Goal: Task Accomplishment & Management: Manage account settings

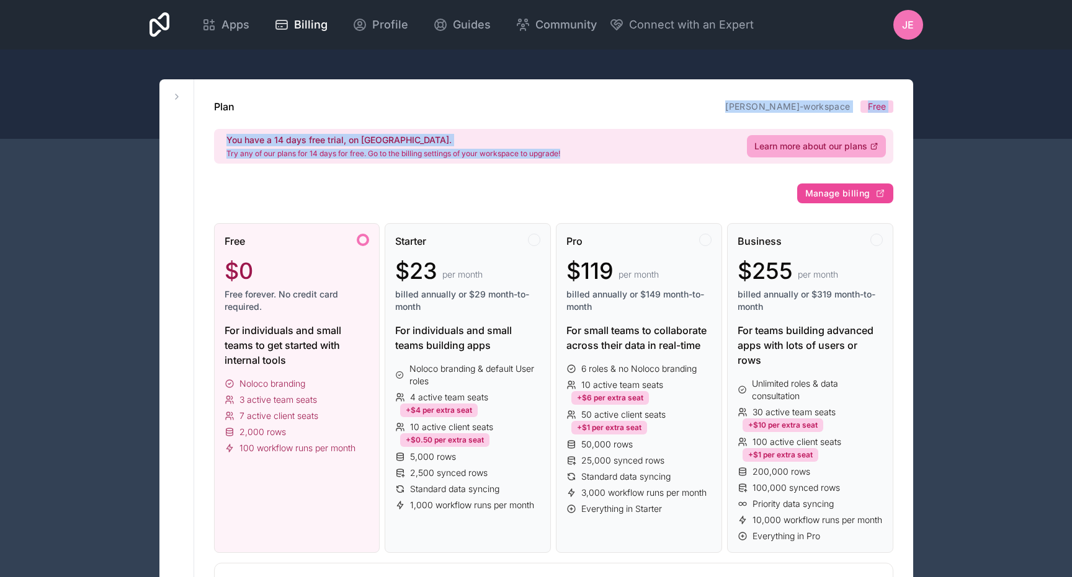
drag, startPoint x: 308, startPoint y: 179, endPoint x: 292, endPoint y: 100, distance: 81.1
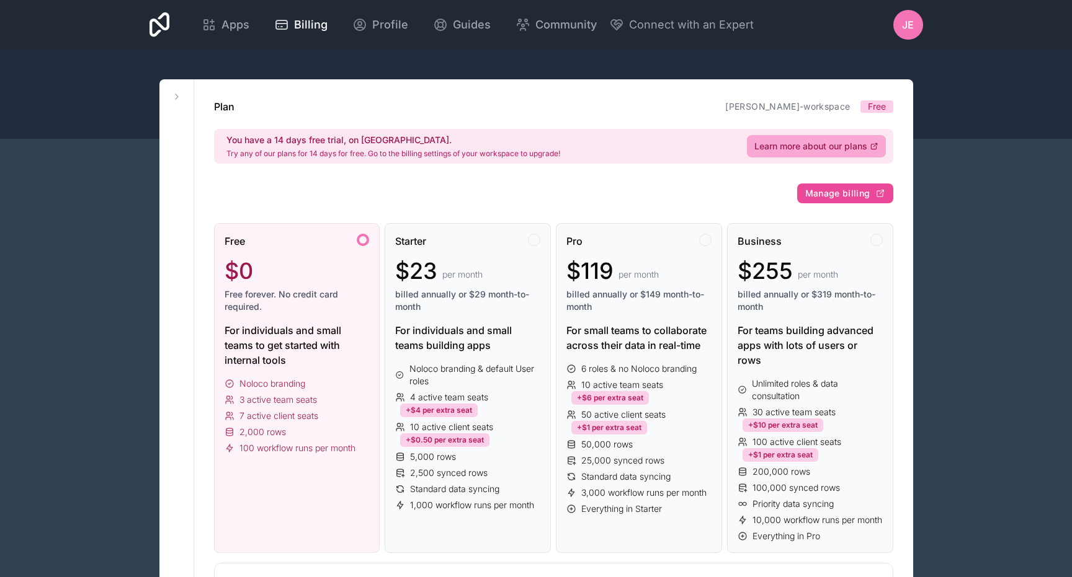
drag, startPoint x: 239, startPoint y: 134, endPoint x: 411, endPoint y: 172, distance: 175.9
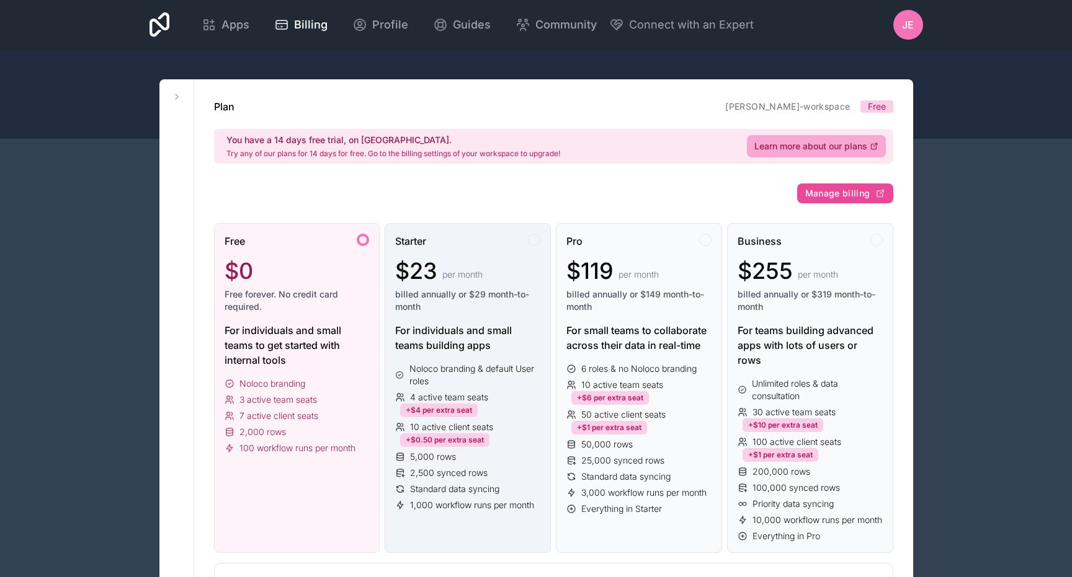
click at [509, 298] on span "billed annually or $29 month-to-month" at bounding box center [467, 300] width 145 height 25
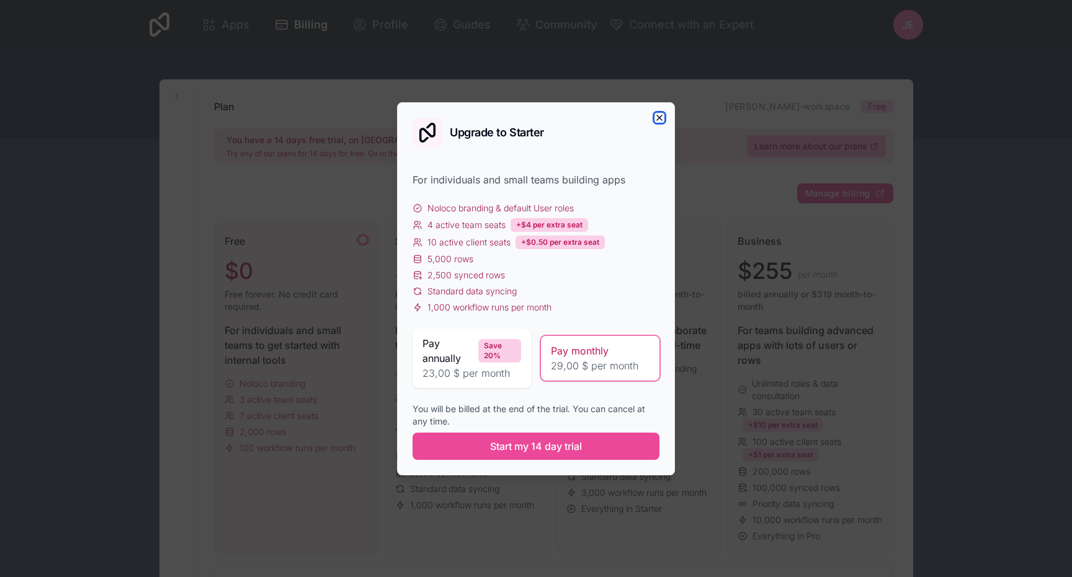
click at [655, 114] on icon "button" at bounding box center [659, 118] width 10 height 10
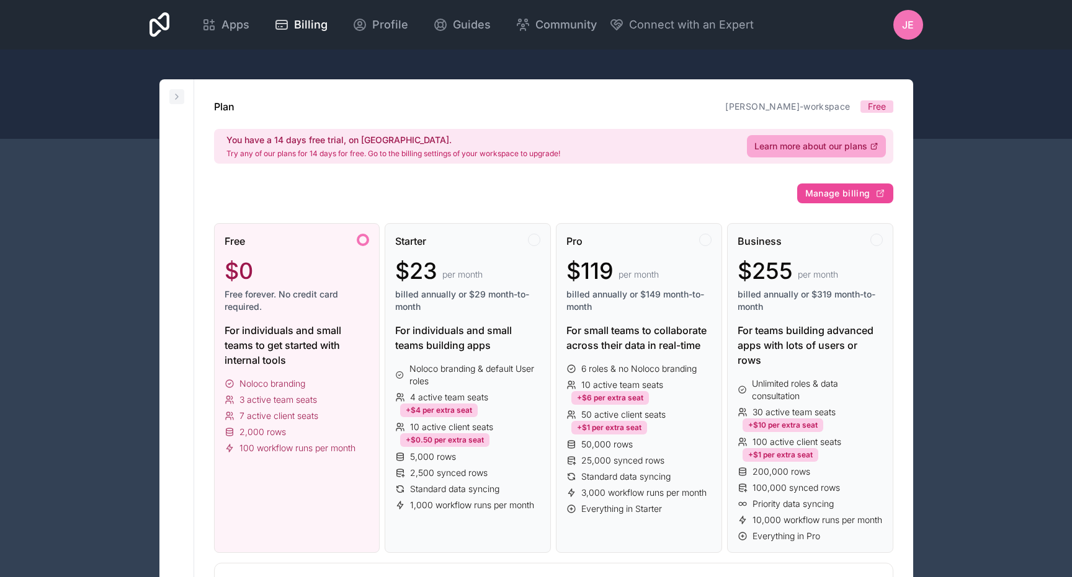
click at [181, 97] on icon at bounding box center [177, 97] width 10 height 10
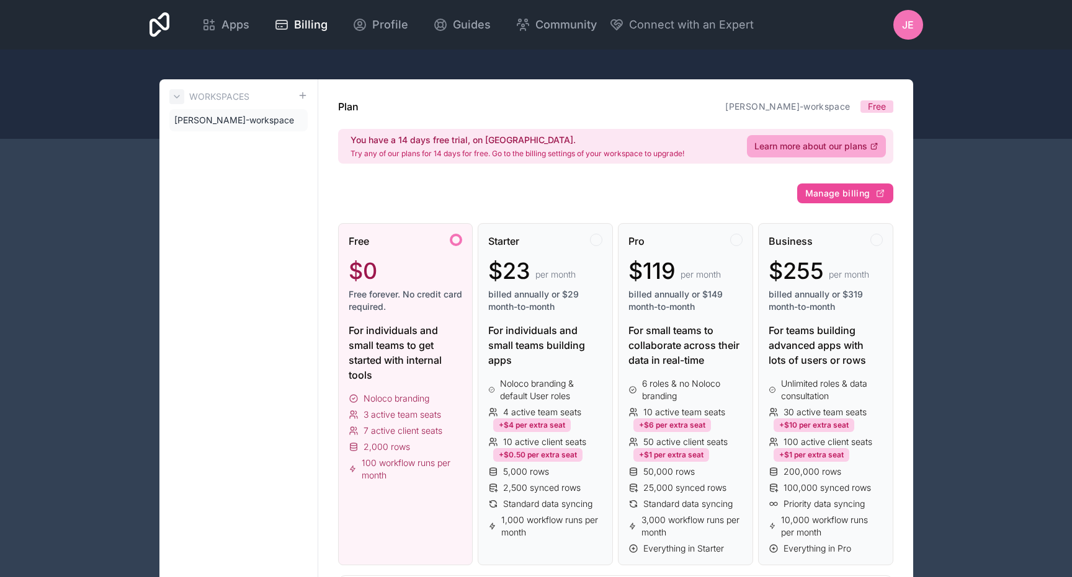
click at [180, 96] on icon at bounding box center [177, 97] width 10 height 10
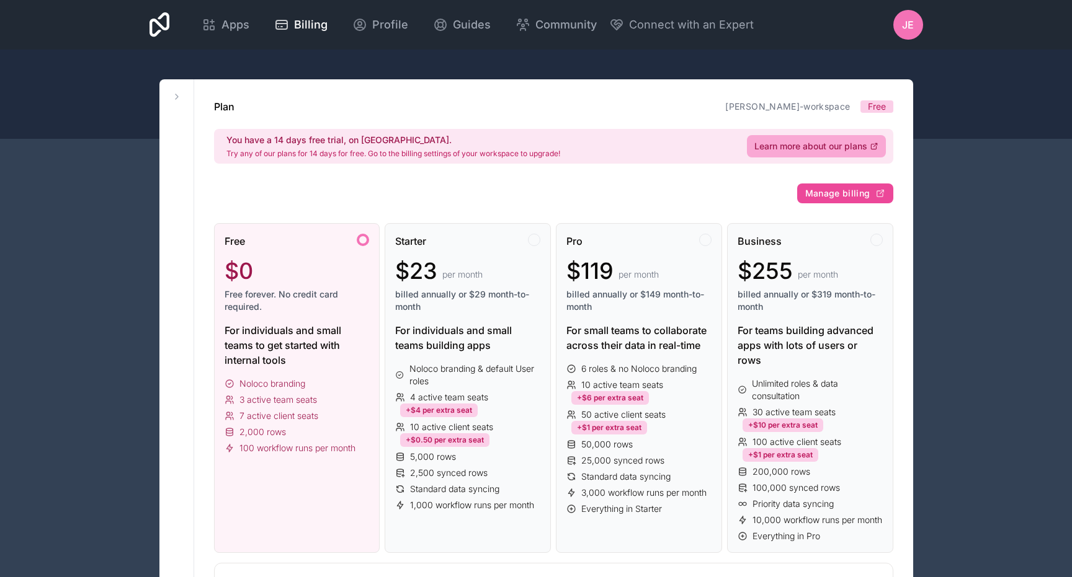
click at [186, 16] on div "Apps Billing Profile Guides Community Connect with an Expert JE Billing Profile…" at bounding box center [536, 25] width 793 height 50
click at [154, 19] on icon at bounding box center [159, 24] width 20 height 25
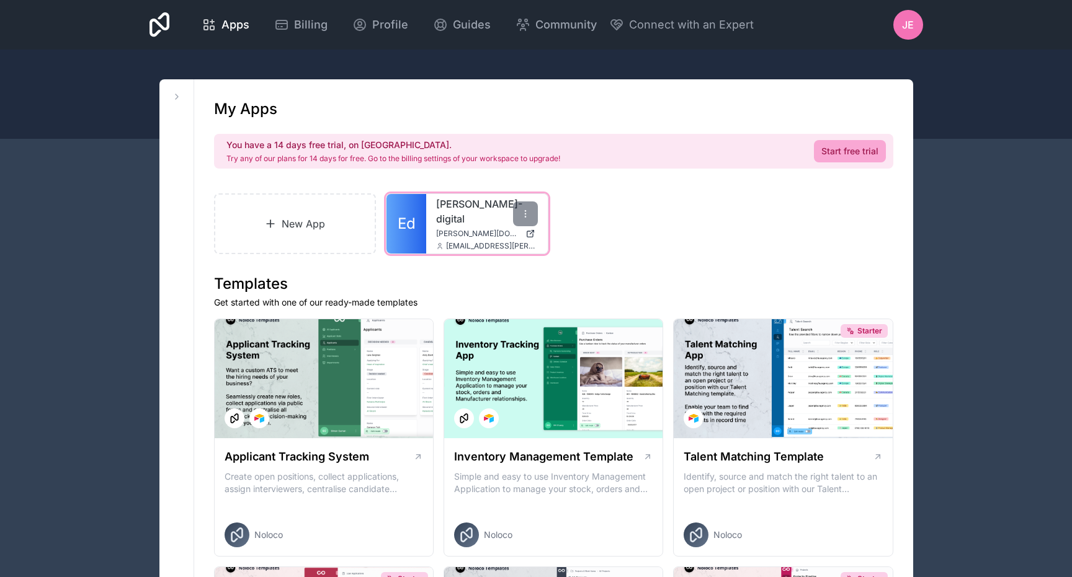
click at [442, 216] on div "[PERSON_NAME]-digital [PERSON_NAME][DOMAIN_NAME] [DOMAIN_NAME][EMAIL_ADDRESS][P…" at bounding box center [487, 224] width 122 height 60
click at [519, 212] on div at bounding box center [525, 214] width 25 height 25
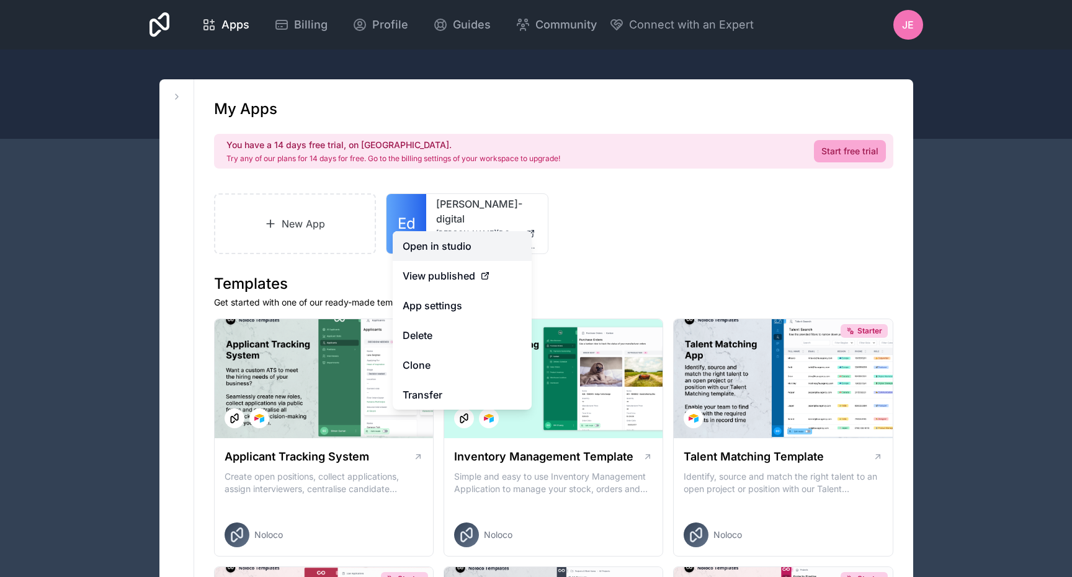
click at [435, 249] on link "Open in studio" at bounding box center [462, 246] width 139 height 30
